Goal: Task Accomplishment & Management: Use online tool/utility

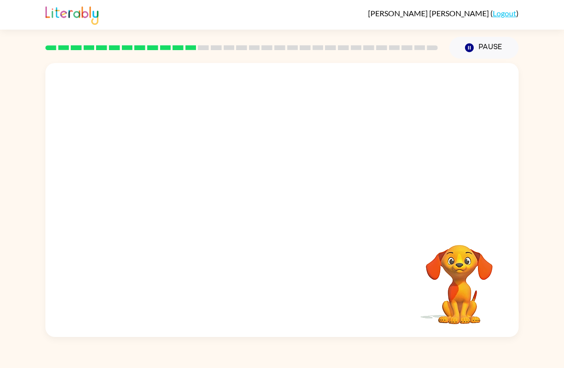
click at [190, 44] on div at bounding box center [242, 47] width 404 height 33
click at [288, 209] on div at bounding box center [281, 205] width 61 height 35
click at [290, 217] on div at bounding box center [281, 205] width 61 height 35
click at [283, 208] on div at bounding box center [281, 205] width 61 height 35
click at [288, 203] on div at bounding box center [281, 205] width 61 height 35
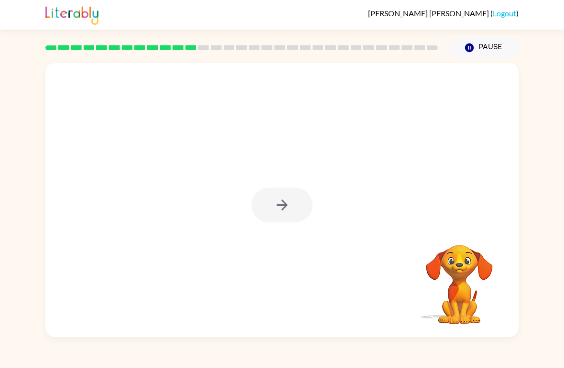
click at [296, 208] on div at bounding box center [281, 205] width 61 height 35
click at [294, 208] on div at bounding box center [281, 205] width 61 height 35
click at [293, 204] on div at bounding box center [281, 205] width 61 height 35
click at [299, 206] on div at bounding box center [281, 205] width 61 height 35
click at [300, 204] on button "button" at bounding box center [281, 205] width 61 height 35
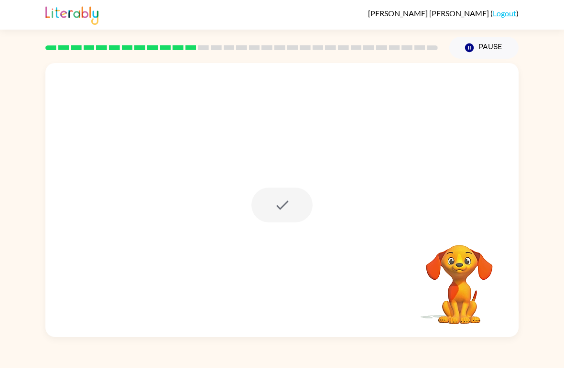
click at [300, 204] on div at bounding box center [281, 205] width 61 height 35
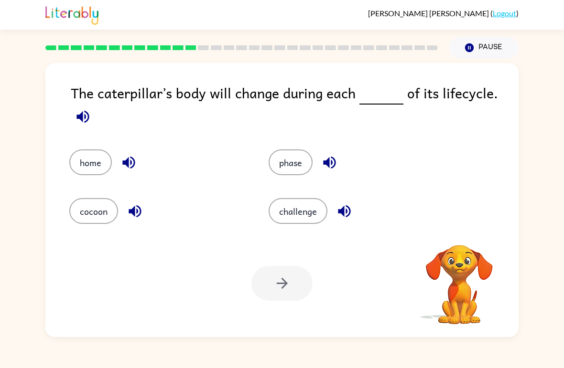
click at [299, 203] on button "challenge" at bounding box center [297, 211] width 59 height 26
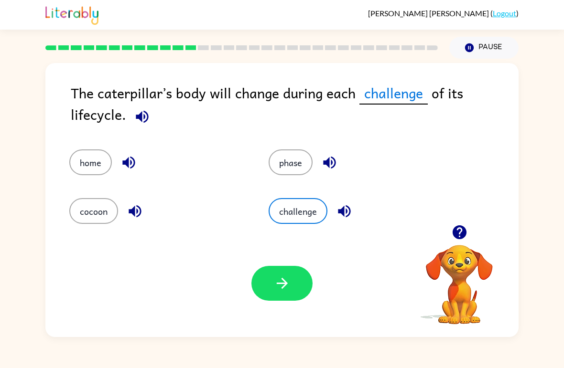
click at [265, 286] on button "button" at bounding box center [281, 283] width 61 height 35
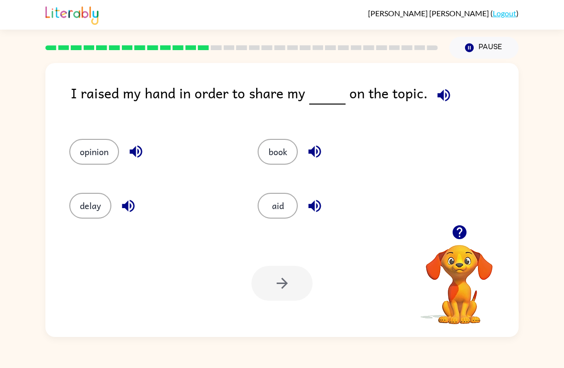
click at [111, 156] on button "opinion" at bounding box center [94, 152] width 50 height 26
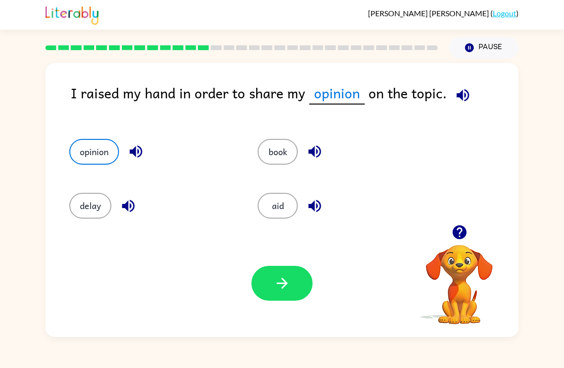
click at [299, 299] on button "button" at bounding box center [281, 283] width 61 height 35
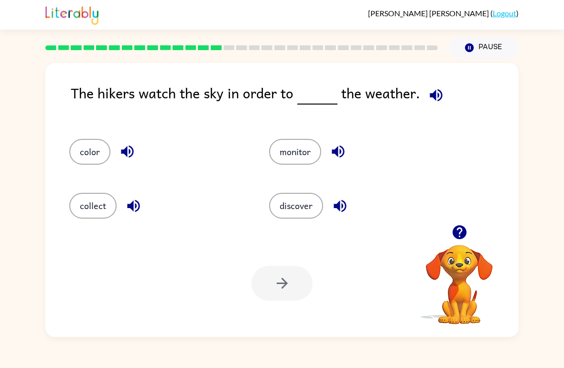
click at [311, 204] on button "discover" at bounding box center [296, 206] width 54 height 26
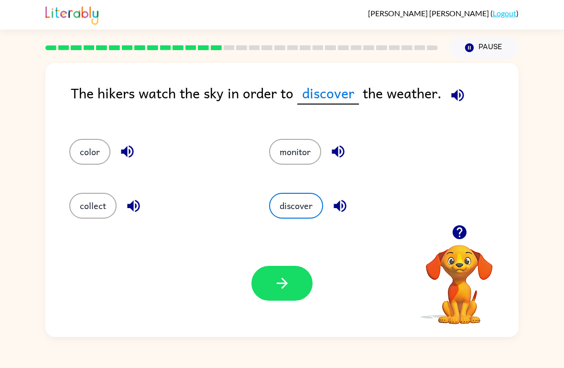
click at [297, 278] on button "button" at bounding box center [281, 283] width 61 height 35
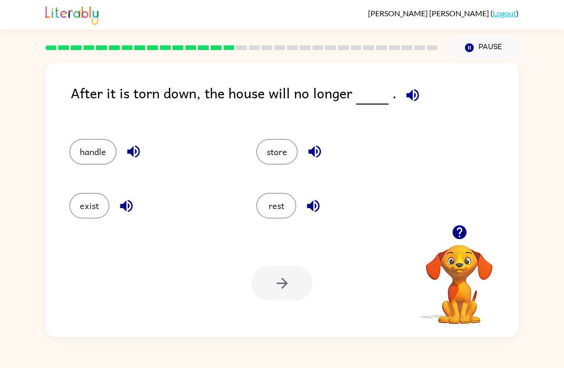
click at [98, 206] on button "exist" at bounding box center [89, 206] width 40 height 26
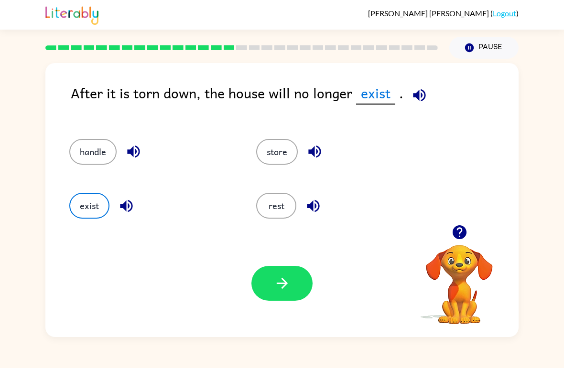
click at [272, 279] on button "button" at bounding box center [281, 283] width 61 height 35
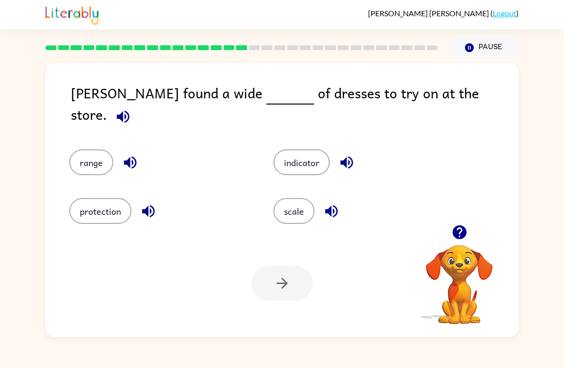
click at [310, 150] on button "indicator" at bounding box center [301, 163] width 56 height 26
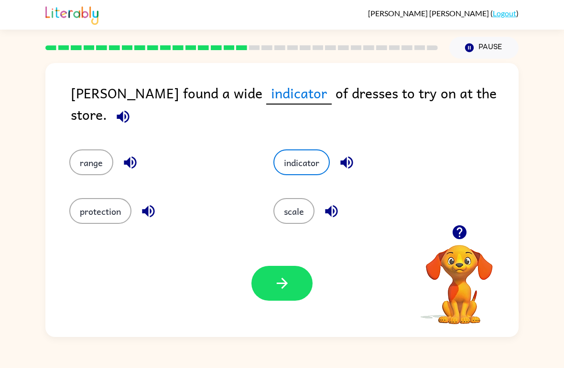
click at [270, 274] on button "button" at bounding box center [281, 283] width 61 height 35
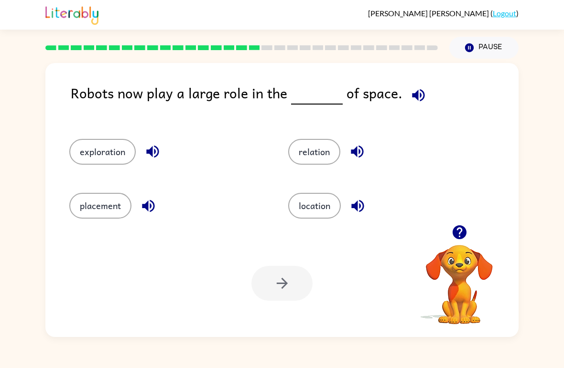
click at [332, 155] on button "relation" at bounding box center [314, 152] width 52 height 26
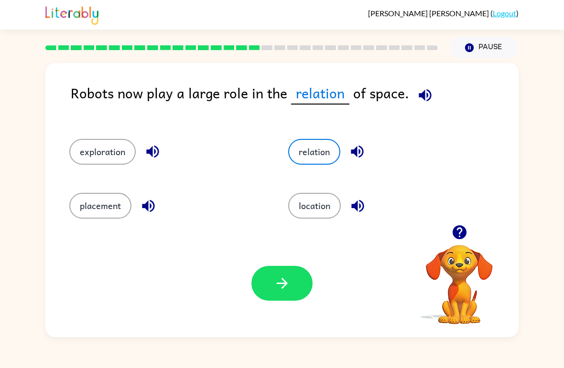
click at [286, 284] on icon "button" at bounding box center [281, 283] width 11 height 11
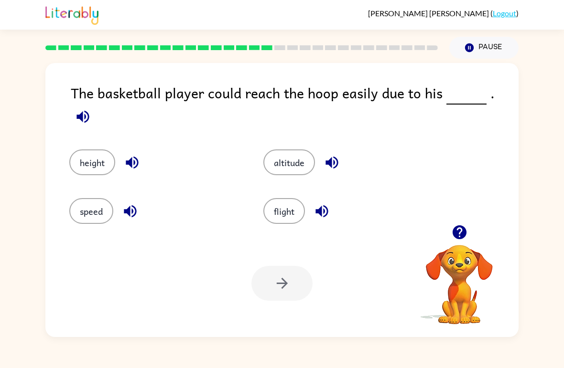
click at [93, 213] on button "speed" at bounding box center [91, 211] width 44 height 26
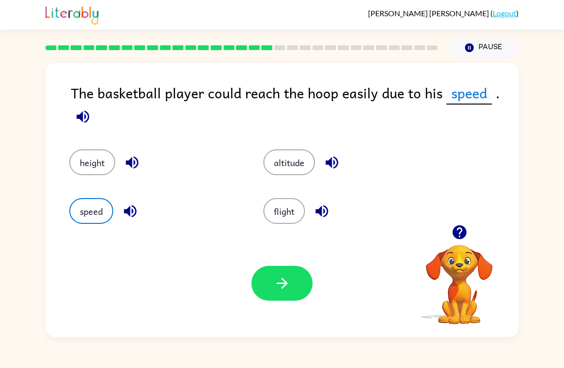
click at [289, 286] on icon "button" at bounding box center [282, 283] width 17 height 17
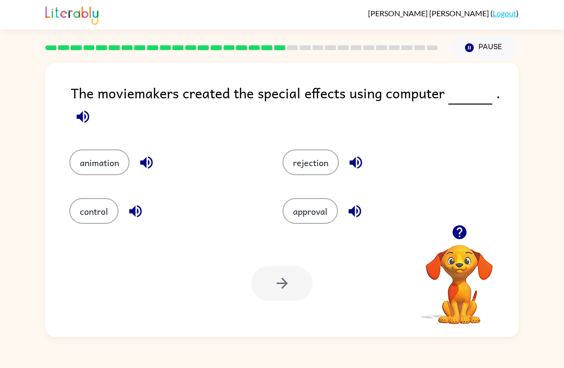
click at [82, 118] on icon "button" at bounding box center [82, 116] width 12 height 12
click at [111, 153] on button "animation" at bounding box center [99, 163] width 60 height 26
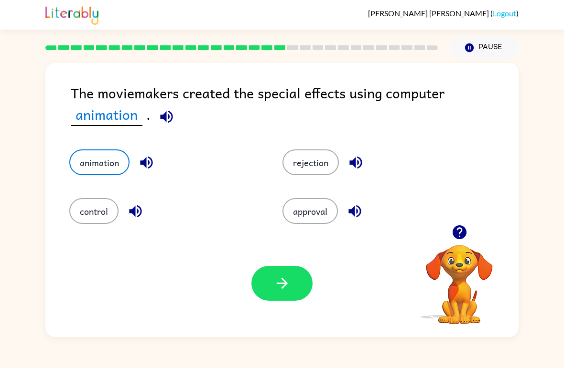
click at [83, 222] on button "control" at bounding box center [93, 211] width 49 height 26
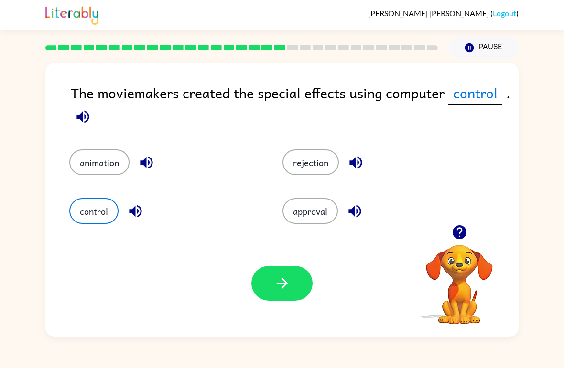
click at [269, 295] on button "button" at bounding box center [281, 283] width 61 height 35
click at [268, 295] on div at bounding box center [281, 283] width 61 height 35
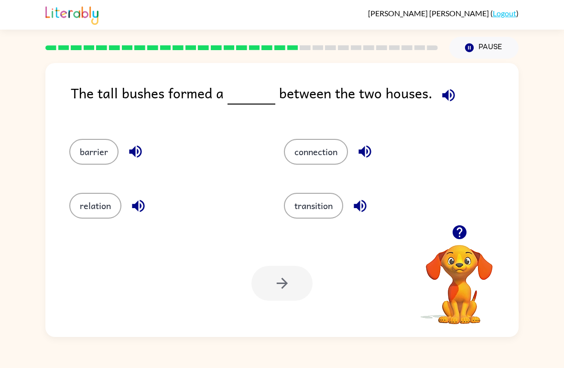
click at [92, 149] on button "barrier" at bounding box center [93, 152] width 49 height 26
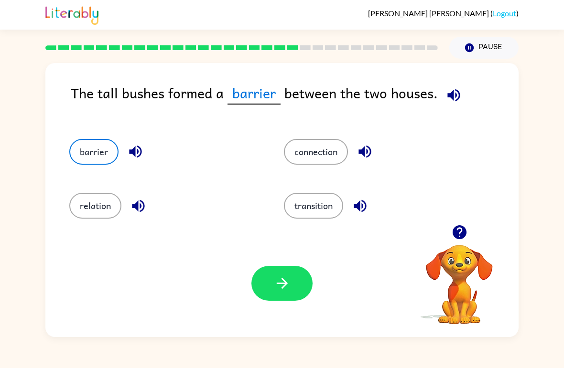
click at [297, 275] on button "button" at bounding box center [281, 283] width 61 height 35
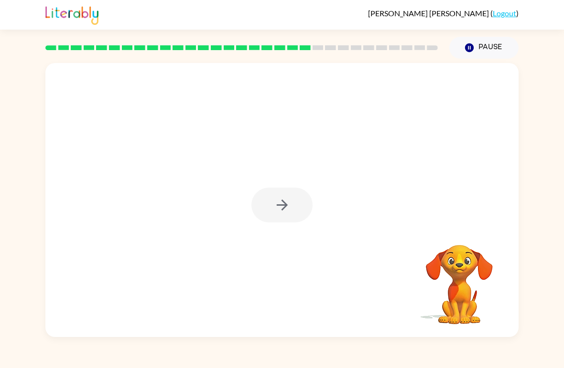
click at [281, 192] on div at bounding box center [281, 205] width 61 height 35
click at [283, 202] on div at bounding box center [281, 205] width 61 height 35
click at [291, 203] on div at bounding box center [281, 205] width 61 height 35
click at [278, 193] on button "button" at bounding box center [281, 205] width 61 height 35
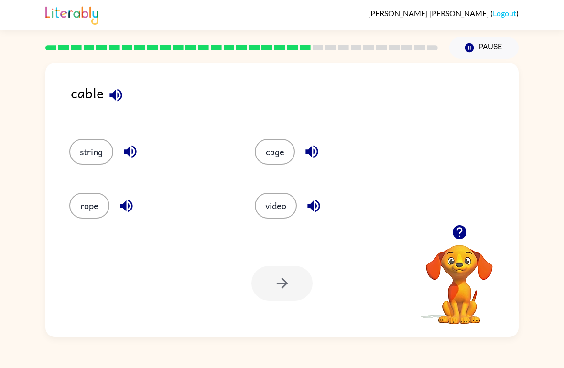
click at [107, 149] on button "string" at bounding box center [91, 152] width 44 height 26
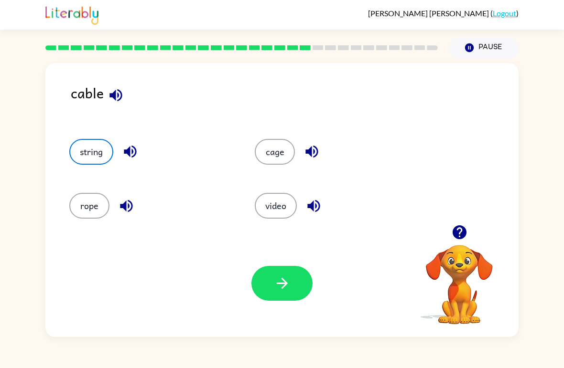
click at [288, 286] on icon "button" at bounding box center [282, 283] width 17 height 17
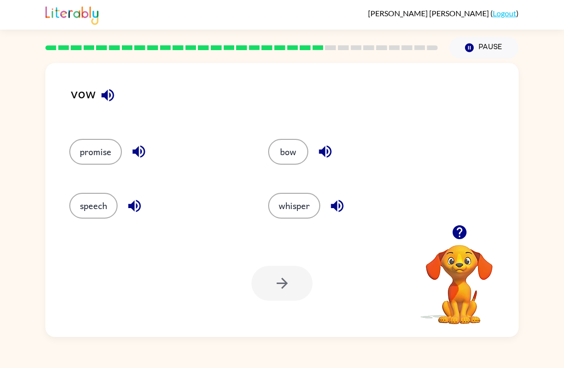
click at [291, 154] on button "bow" at bounding box center [288, 152] width 40 height 26
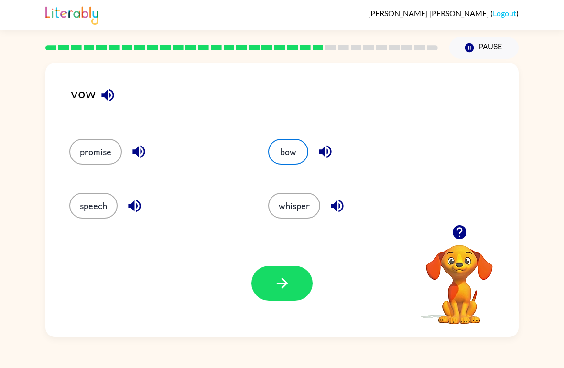
click at [292, 287] on button "button" at bounding box center [281, 283] width 61 height 35
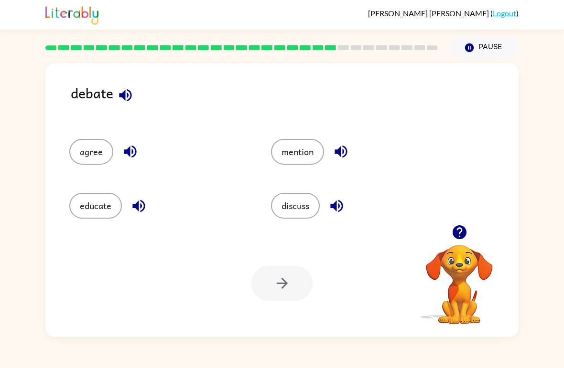
click at [306, 204] on button "discuss" at bounding box center [295, 206] width 49 height 26
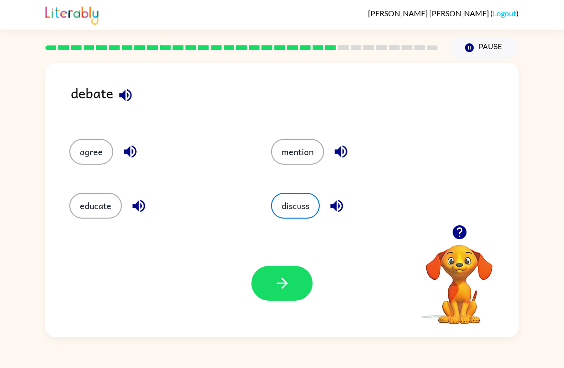
click at [283, 283] on icon "button" at bounding box center [282, 283] width 17 height 17
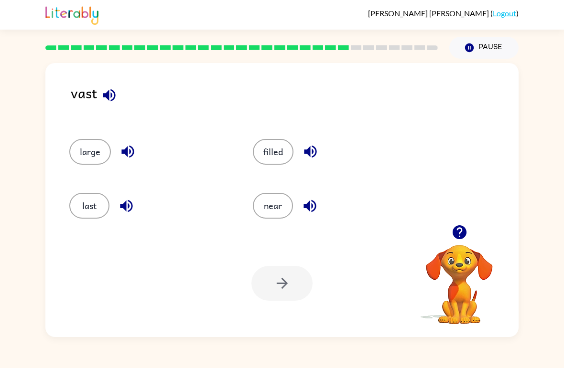
click at [92, 210] on button "last" at bounding box center [89, 206] width 40 height 26
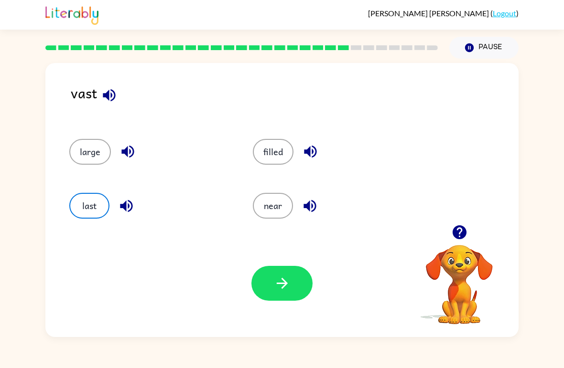
click at [289, 278] on icon "button" at bounding box center [282, 283] width 17 height 17
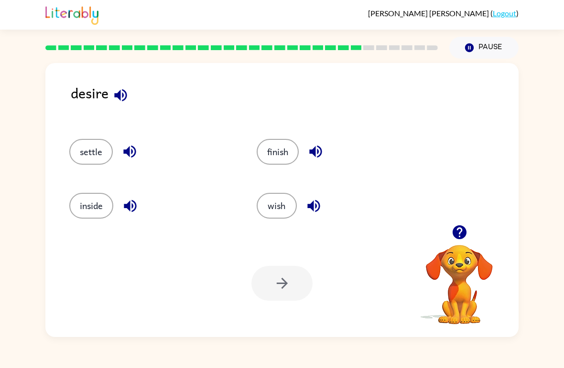
click at [293, 265] on div "Your browser must support playing .mp4 files to use Literably. Please try using…" at bounding box center [281, 283] width 473 height 107
click at [436, 363] on div "[PERSON_NAME] ( Logout ) Pause Pause desire settle finish inside wish Your brow…" at bounding box center [282, 184] width 564 height 368
click at [280, 151] on button "finish" at bounding box center [277, 152] width 42 height 26
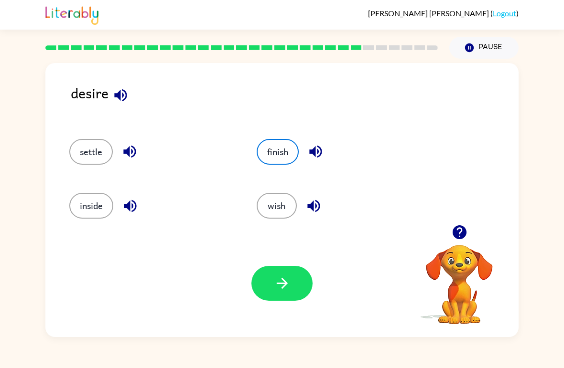
click at [288, 277] on icon "button" at bounding box center [282, 283] width 17 height 17
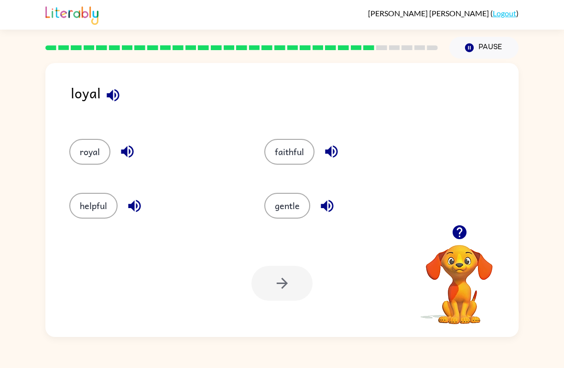
click at [92, 141] on button "royal" at bounding box center [89, 152] width 41 height 26
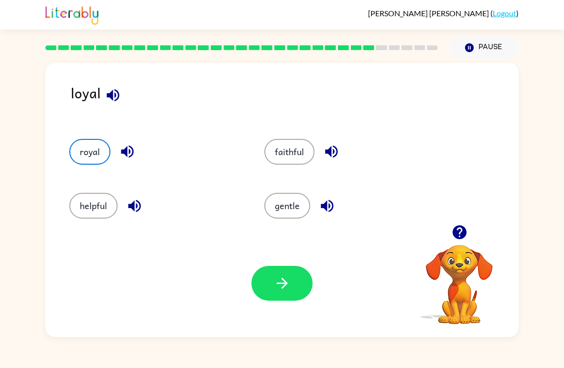
click at [268, 287] on button "button" at bounding box center [281, 283] width 61 height 35
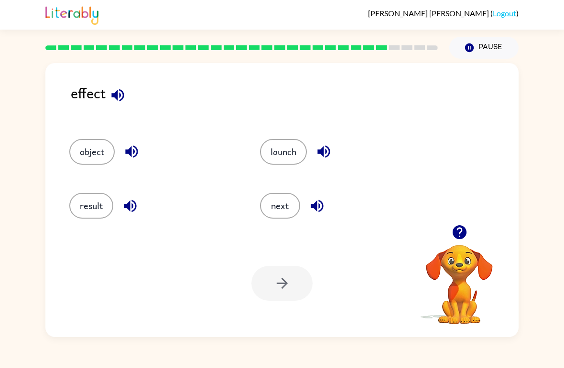
click at [95, 151] on button "object" at bounding box center [91, 152] width 45 height 26
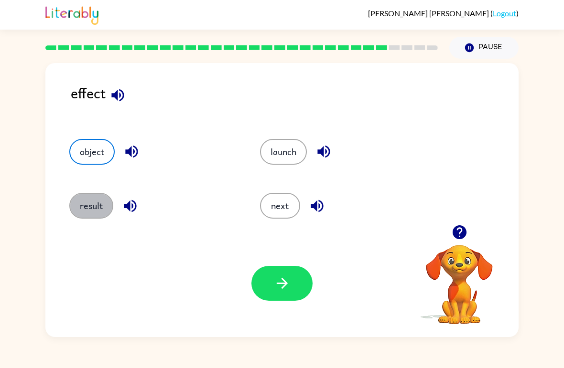
click at [101, 218] on button "result" at bounding box center [91, 206] width 44 height 26
click at [272, 282] on button "button" at bounding box center [281, 283] width 61 height 35
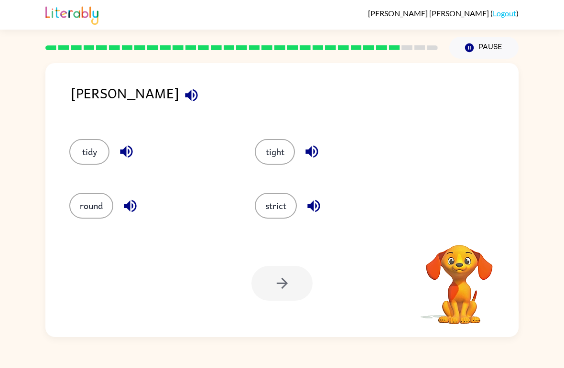
click at [277, 212] on button "strict" at bounding box center [276, 206] width 42 height 26
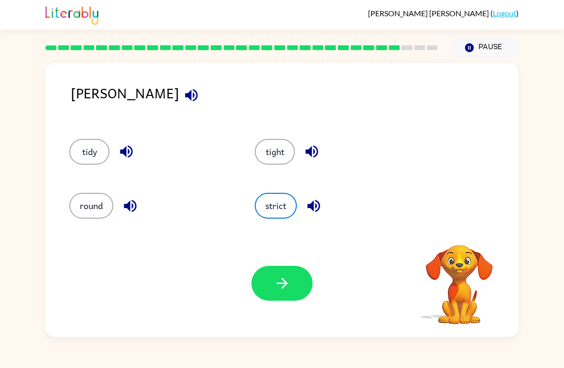
click at [285, 292] on icon "button" at bounding box center [282, 283] width 17 height 17
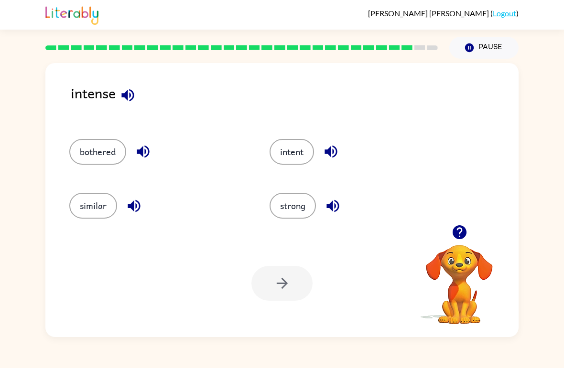
click at [304, 146] on button "intent" at bounding box center [291, 152] width 44 height 26
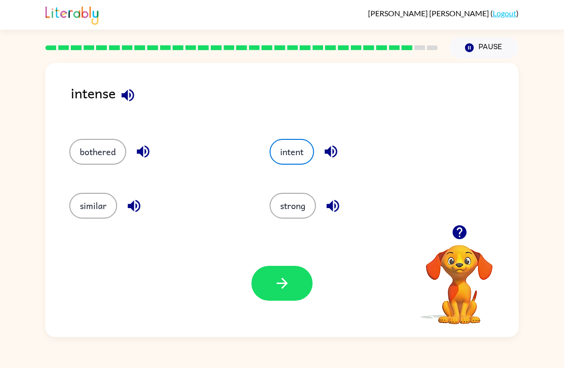
click at [288, 299] on button "button" at bounding box center [281, 283] width 61 height 35
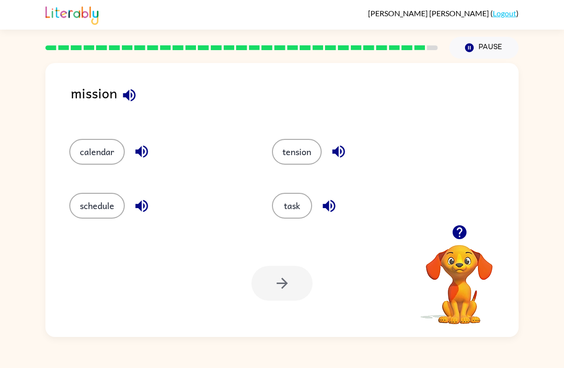
click at [283, 213] on button "task" at bounding box center [292, 206] width 40 height 26
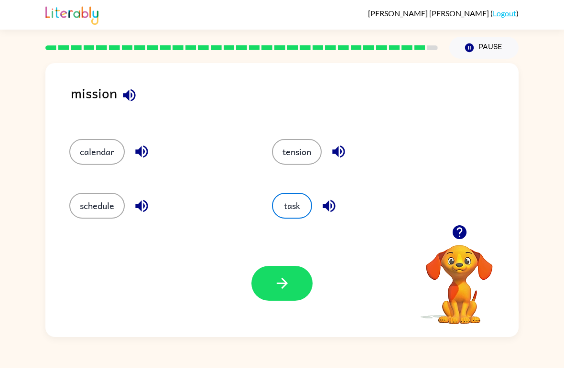
click at [300, 284] on button "button" at bounding box center [281, 283] width 61 height 35
